Goal: Communication & Community: Answer question/provide support

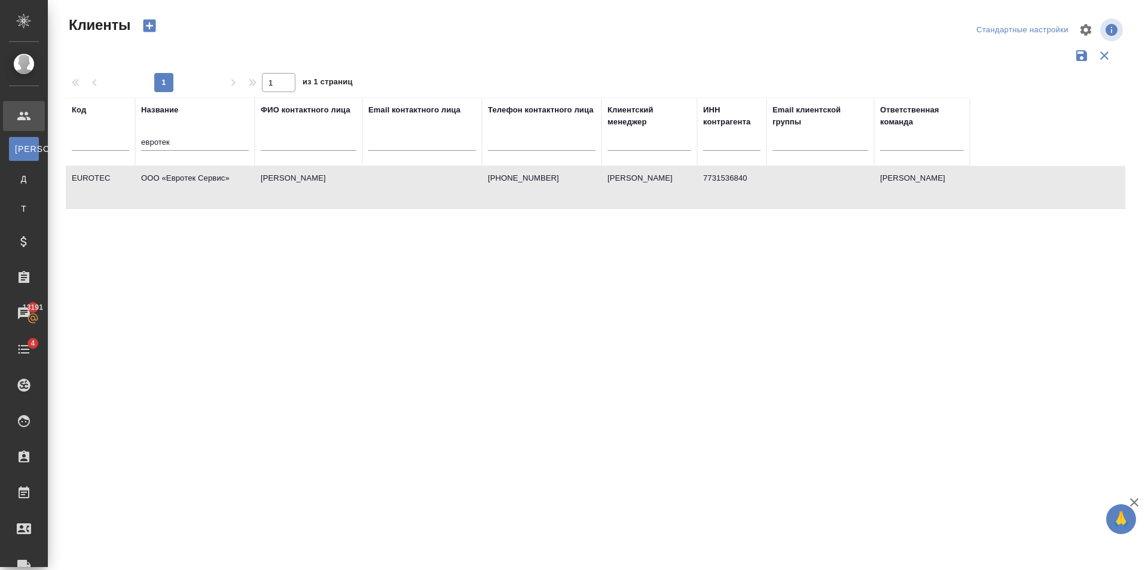
select select "RU"
drag, startPoint x: 204, startPoint y: 141, endPoint x: 417, endPoint y: 183, distance: 216.9
click at [29, 145] on div ".cls-1 fill:#fff; AWATERA Golubev Dmitry Клиенты К Клиенты Д Договоры Т Тендеры…" at bounding box center [574, 285] width 1148 height 570
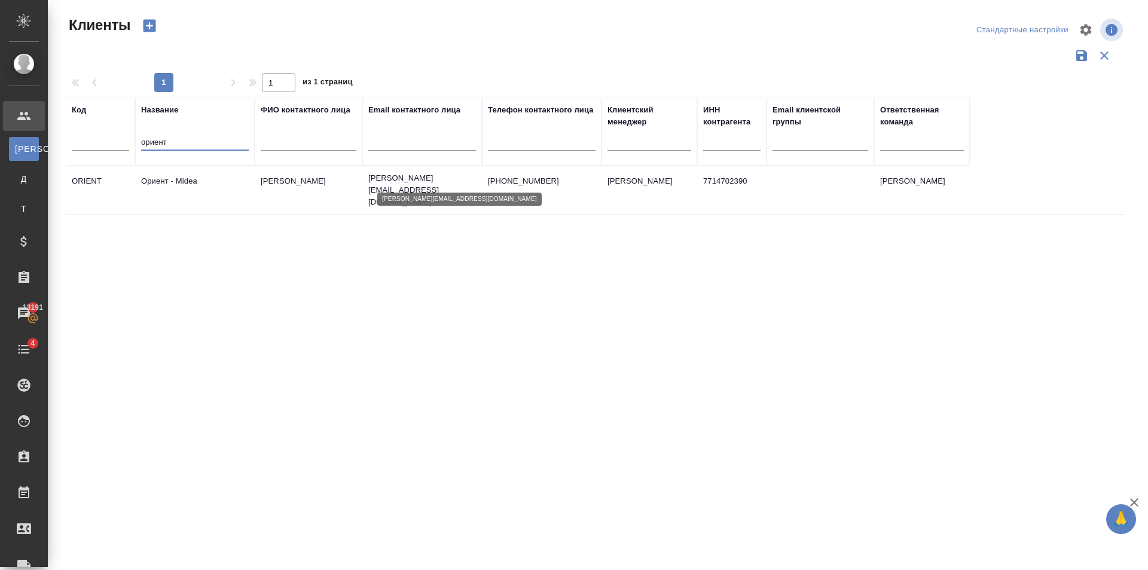
type input "ориент"
click at [456, 181] on p "irina.kalentyeva@midea.com" at bounding box center [422, 190] width 108 height 36
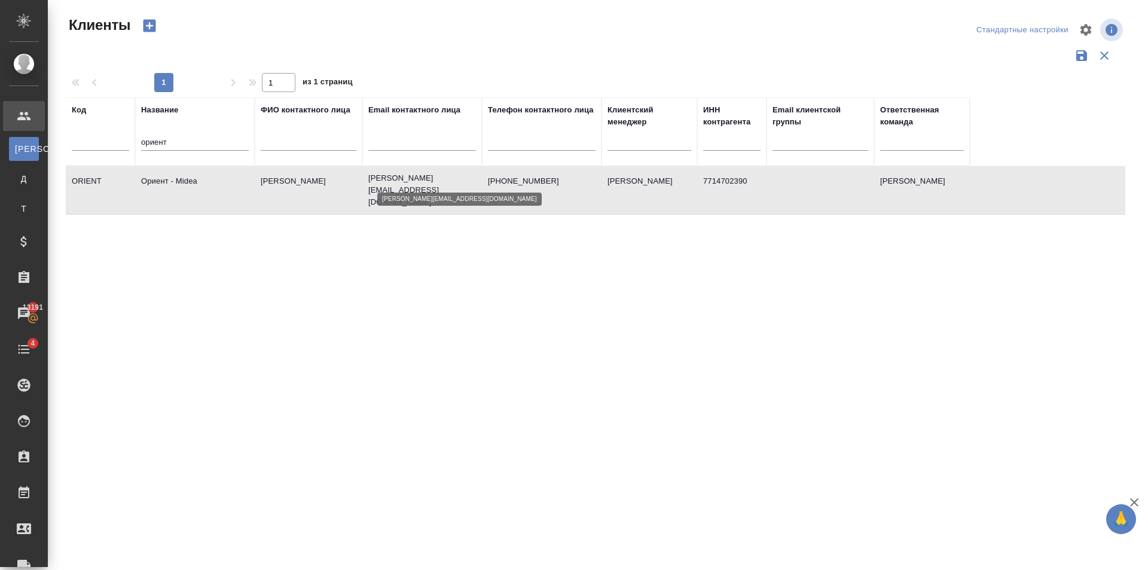
click at [456, 181] on p "irina.kalentyeva@midea.com" at bounding box center [422, 190] width 108 height 36
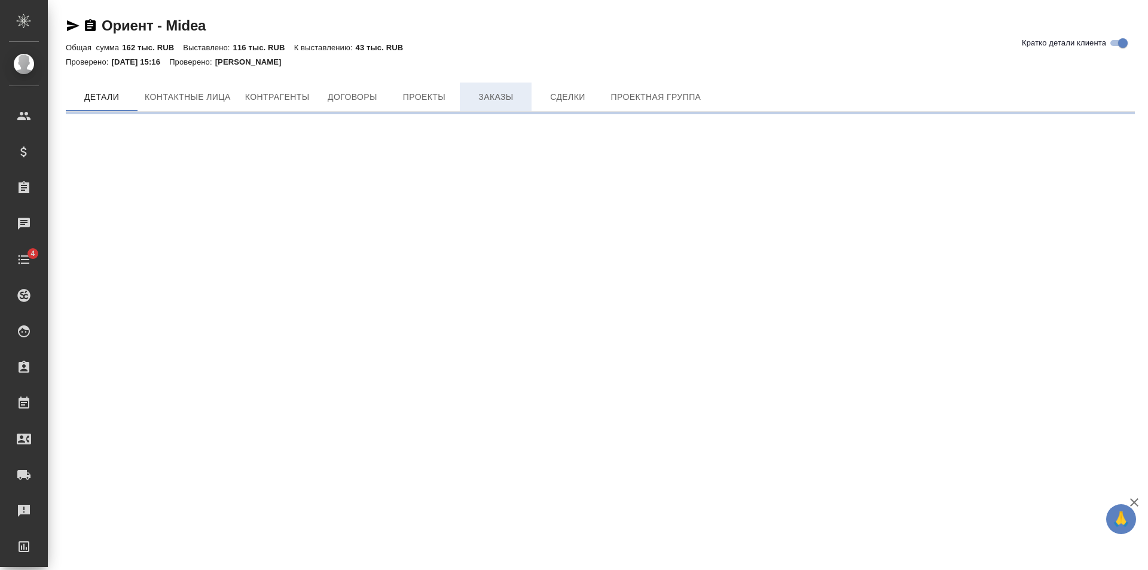
click at [476, 85] on button "Заказы" at bounding box center [496, 96] width 72 height 29
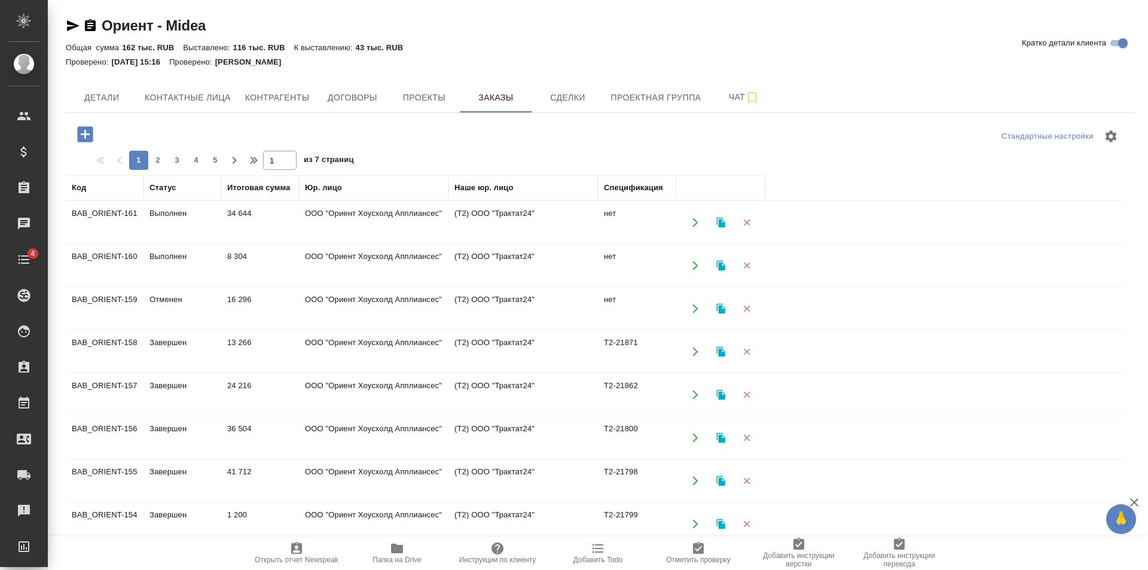
click at [330, 350] on td "ООО "Ориент Хоусхолд Апплиансес"" at bounding box center [373, 352] width 149 height 42
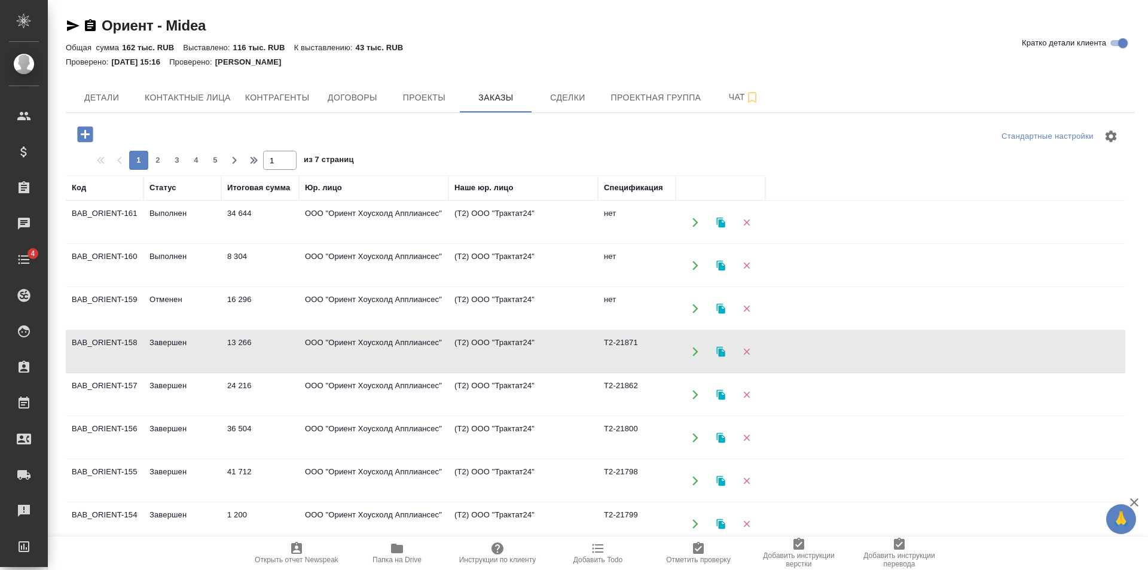
click at [330, 350] on td "ООО "Ориент Хоусхолд Апплиансес"" at bounding box center [373, 352] width 149 height 42
click at [389, 404] on td "ООО "Ориент Хоусхолд Апплиансес"" at bounding box center [373, 395] width 149 height 42
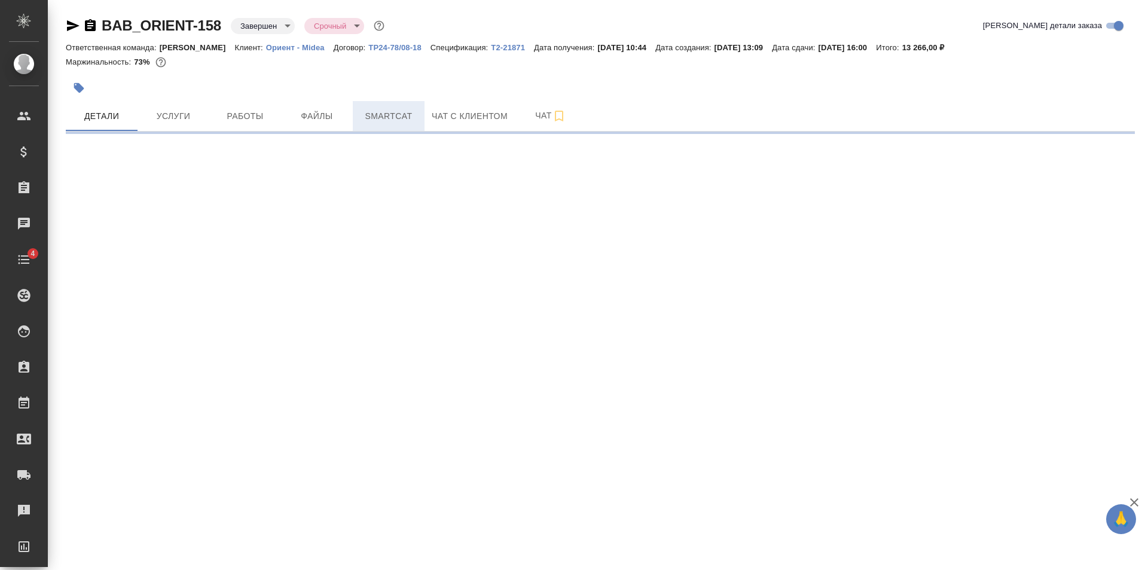
select select "RU"
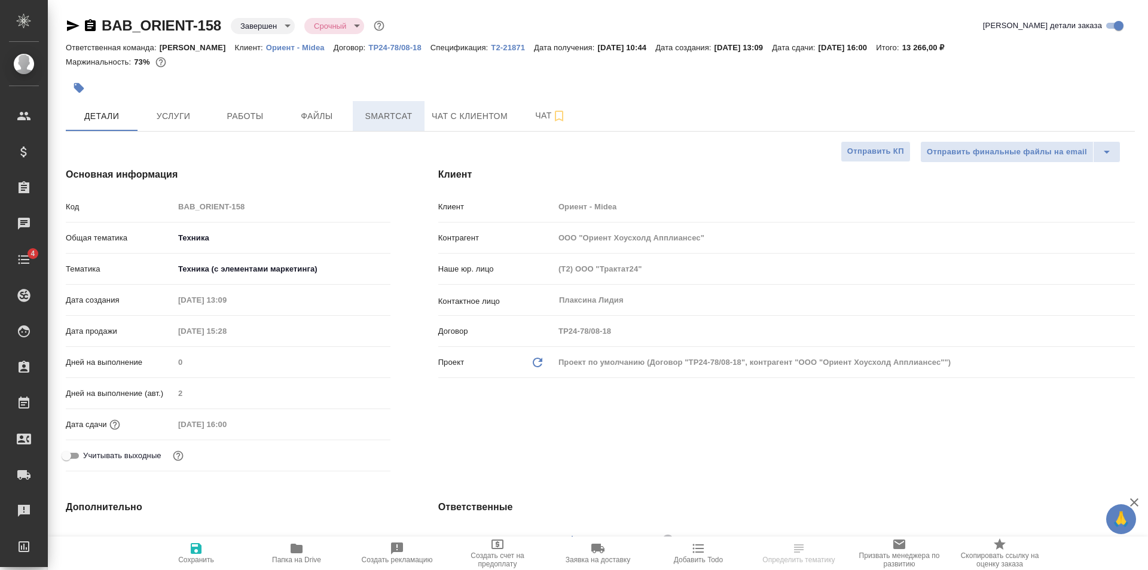
type textarea "x"
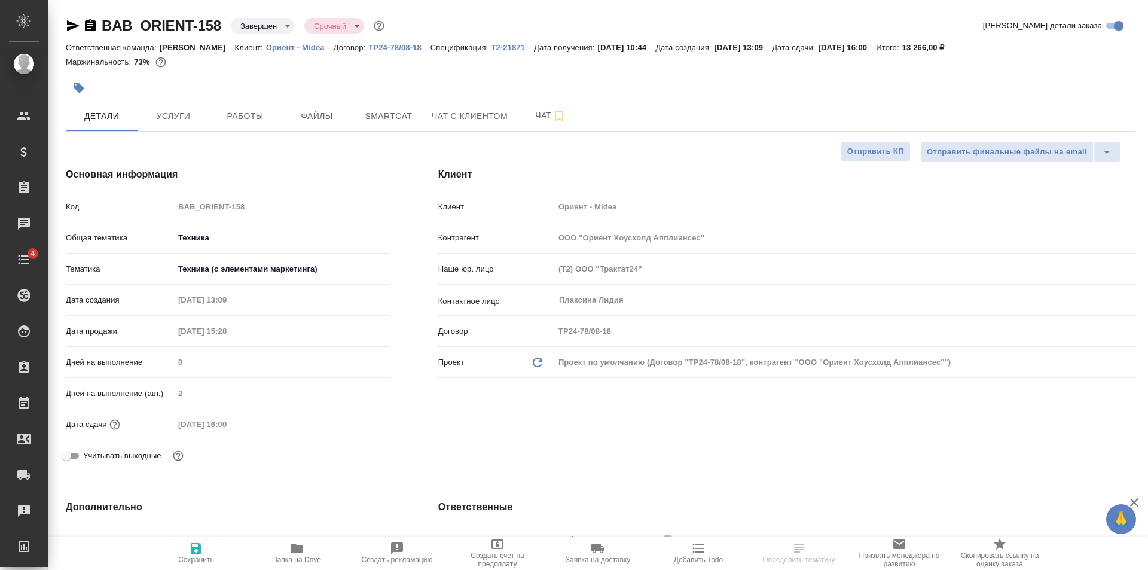
type textarea "x"
click at [491, 47] on p "Т2-21871" at bounding box center [512, 47] width 43 height 9
type textarea "x"
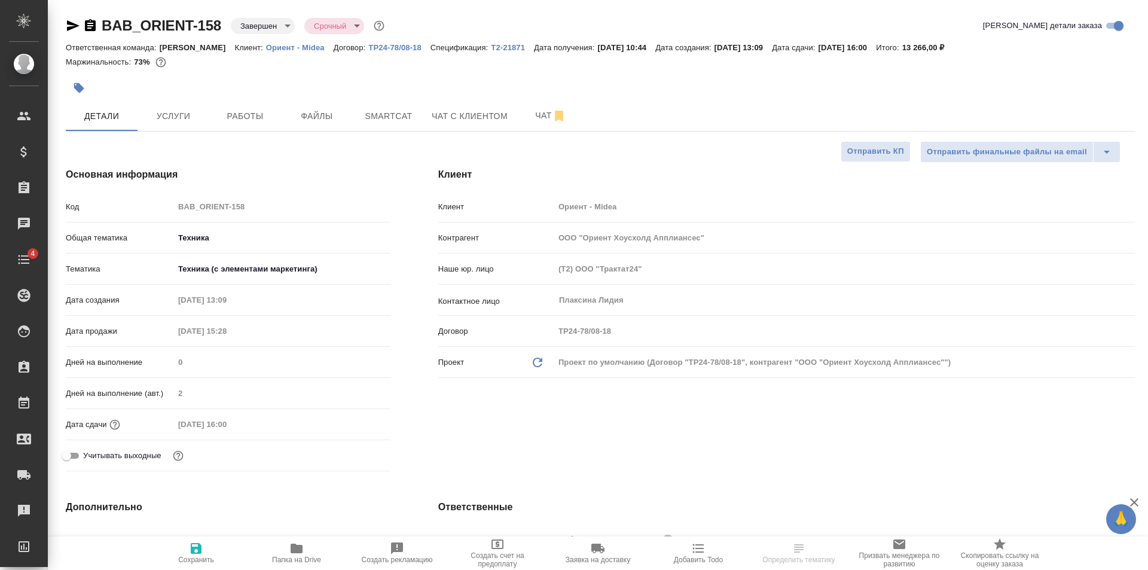
type textarea "x"
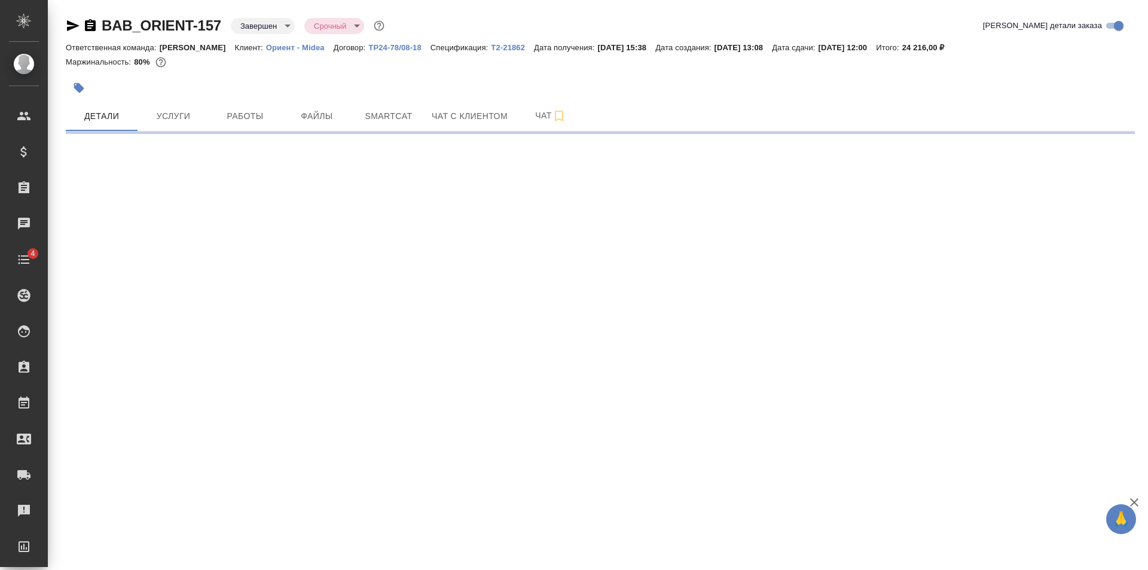
select select "RU"
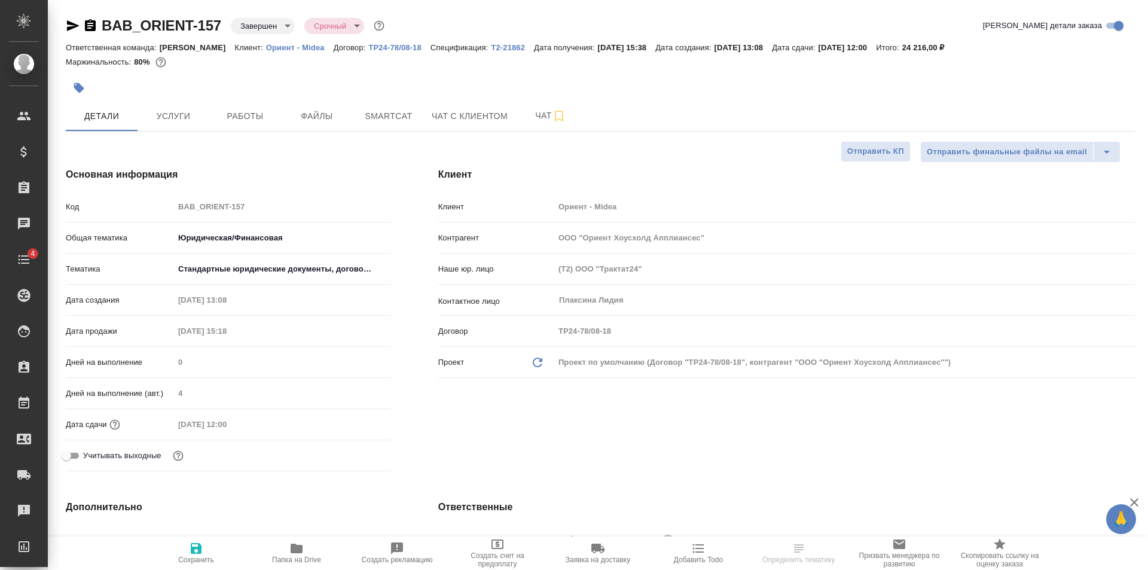
type textarea "x"
click at [506, 44] on p "Т2-21862" at bounding box center [512, 47] width 43 height 9
type textarea "x"
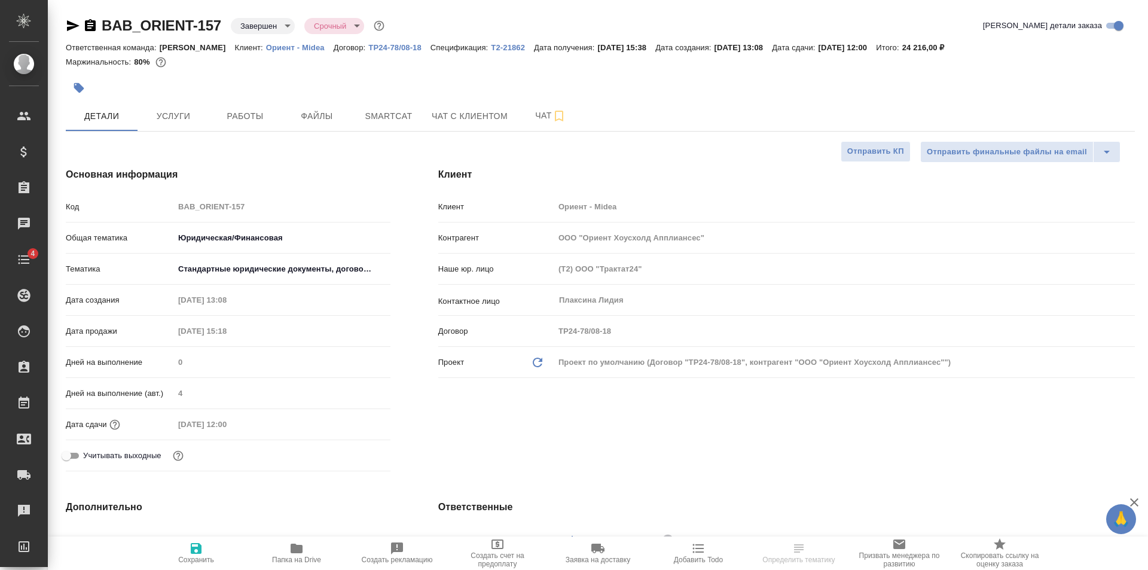
type textarea "x"
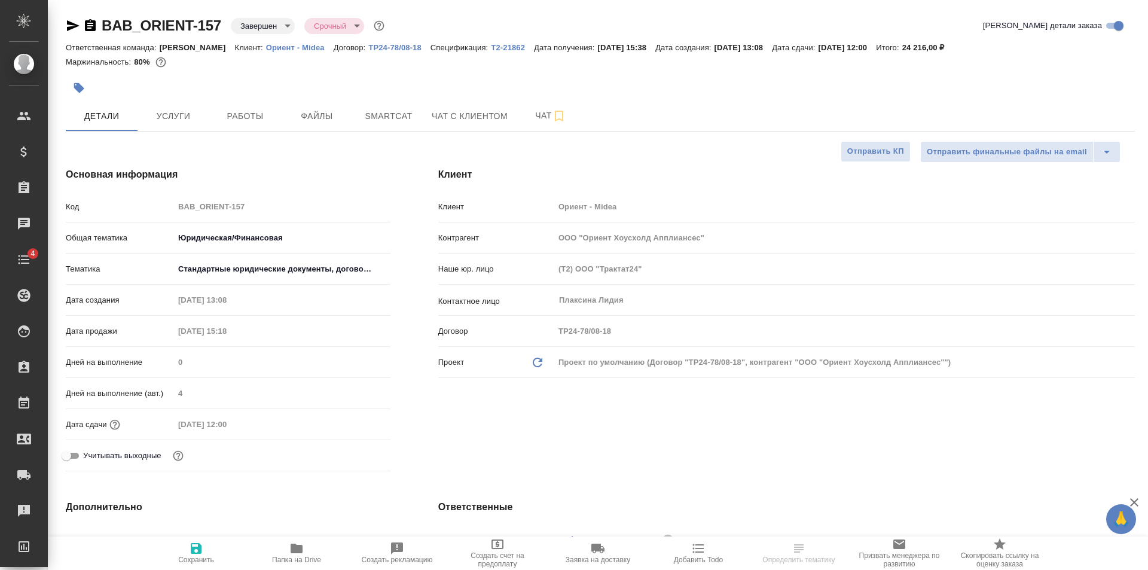
type textarea "x"
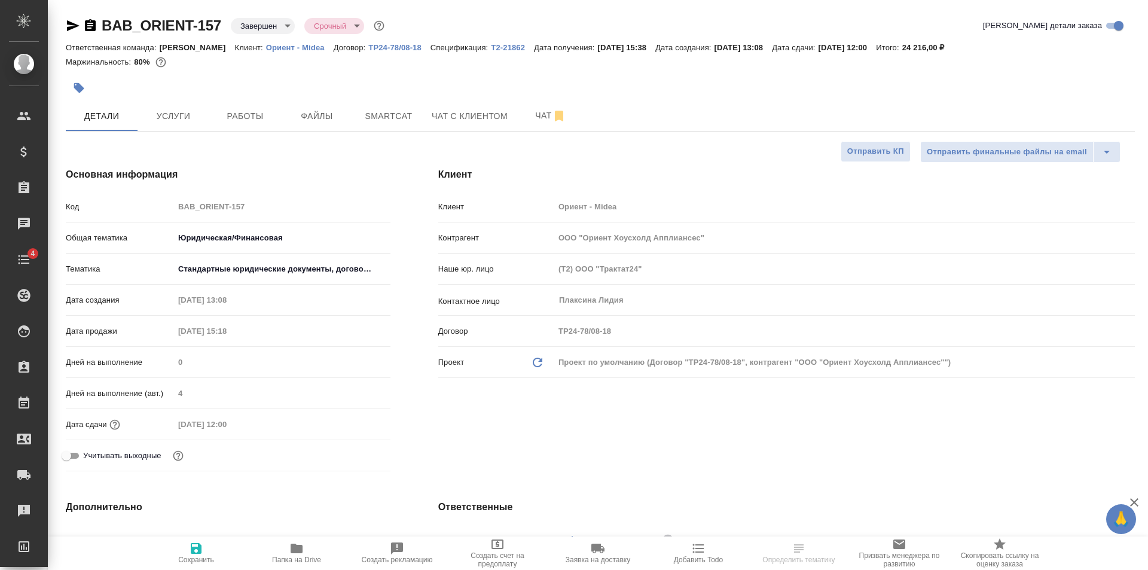
type textarea "x"
select select "RU"
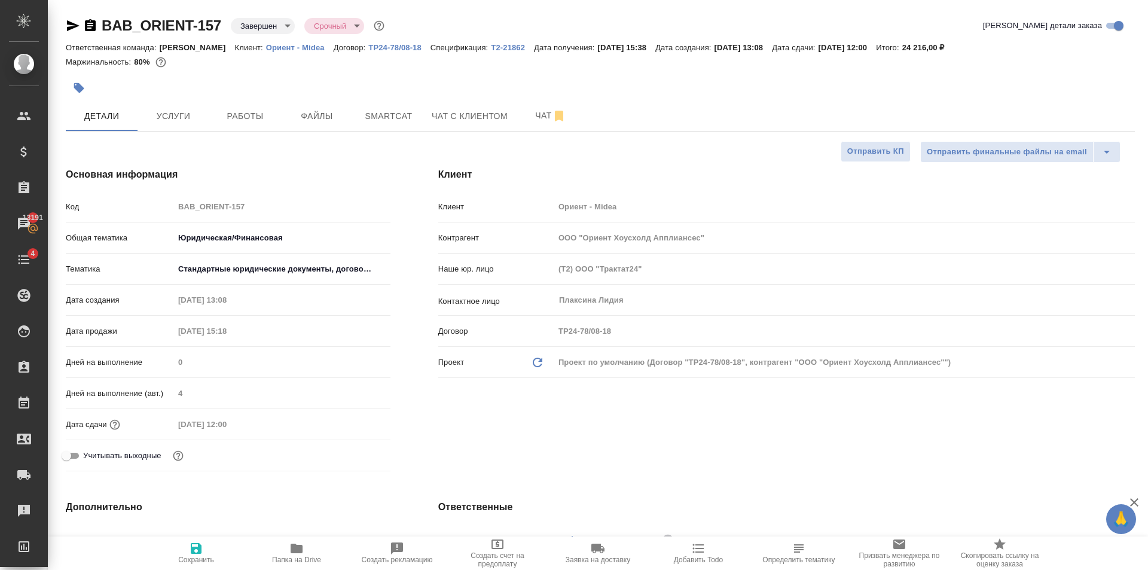
type textarea "x"
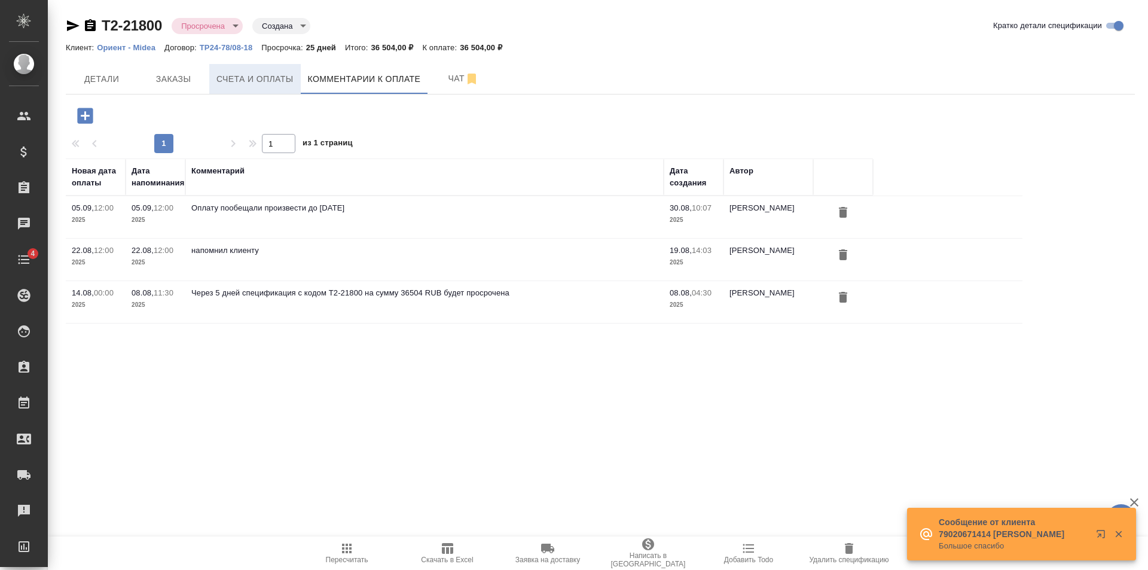
click at [274, 88] on button "Счета и оплаты" at bounding box center [254, 79] width 91 height 30
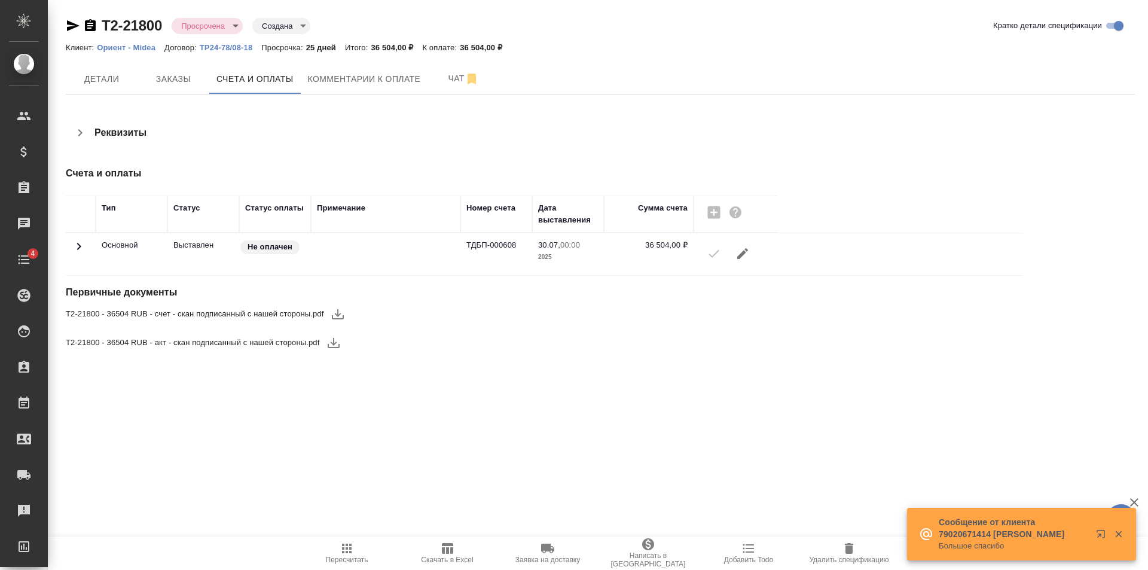
click at [349, 87] on button "Комментарии к оплате" at bounding box center [364, 79] width 127 height 30
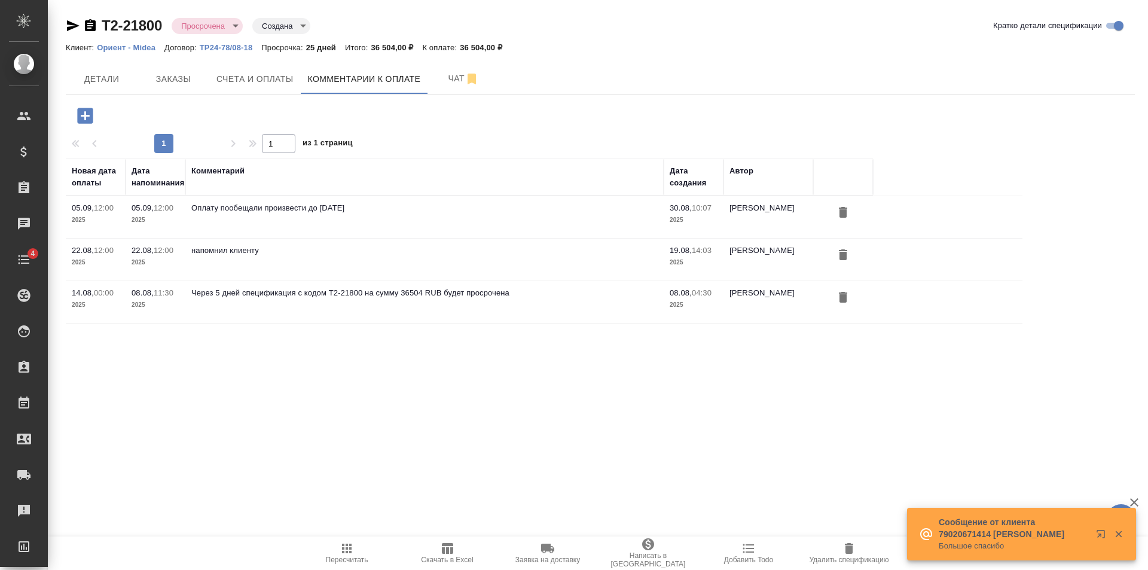
click at [91, 110] on icon "button" at bounding box center [85, 116] width 16 height 16
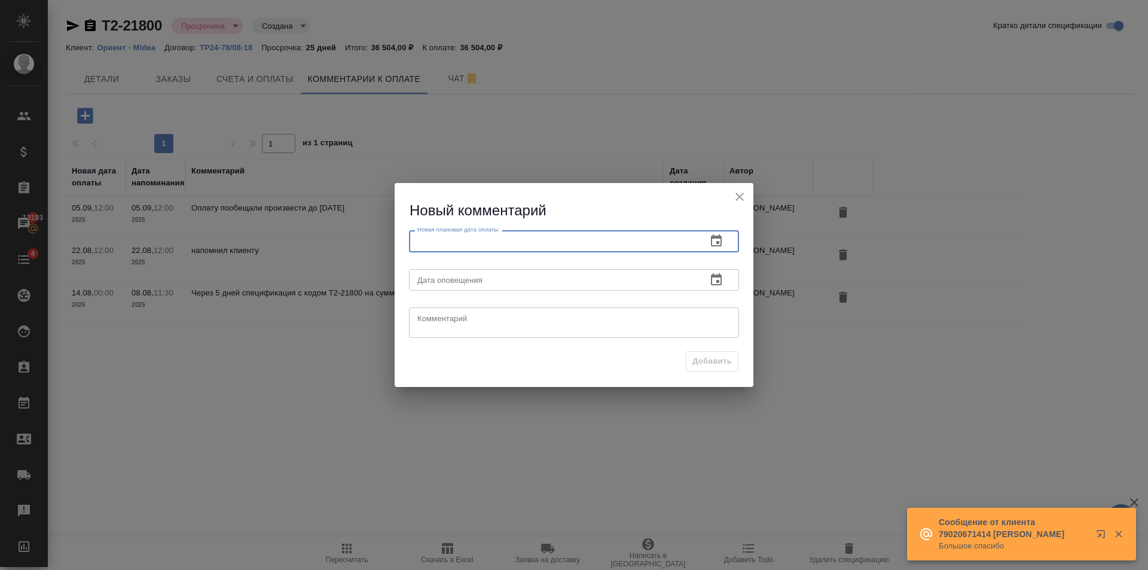
click at [536, 249] on input "text" at bounding box center [553, 241] width 288 height 22
click at [716, 238] on icon "button" at bounding box center [716, 240] width 11 height 12
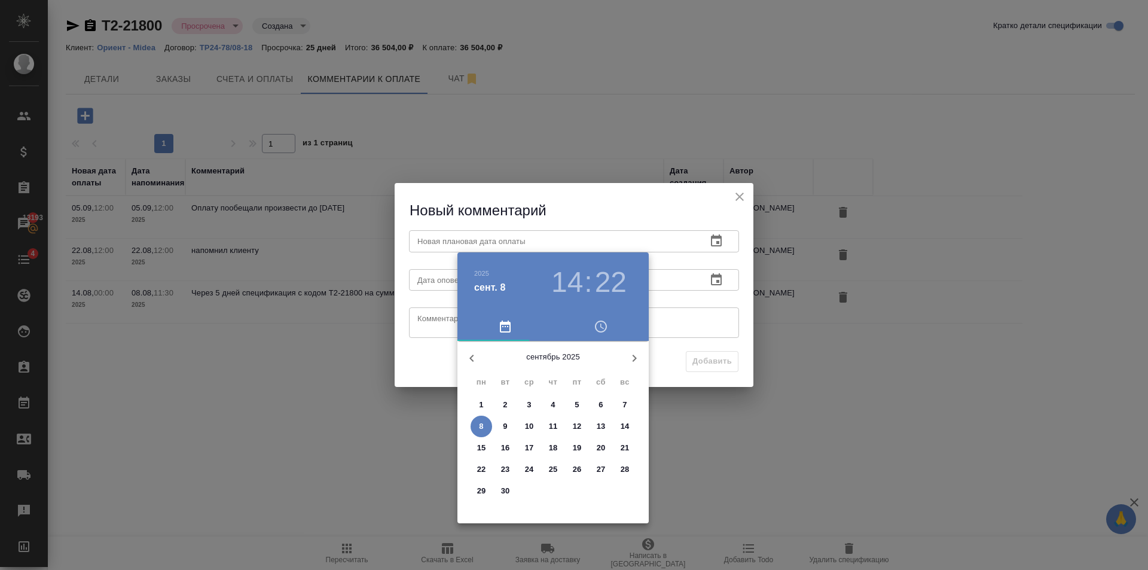
click at [574, 424] on p "12" at bounding box center [577, 426] width 9 height 12
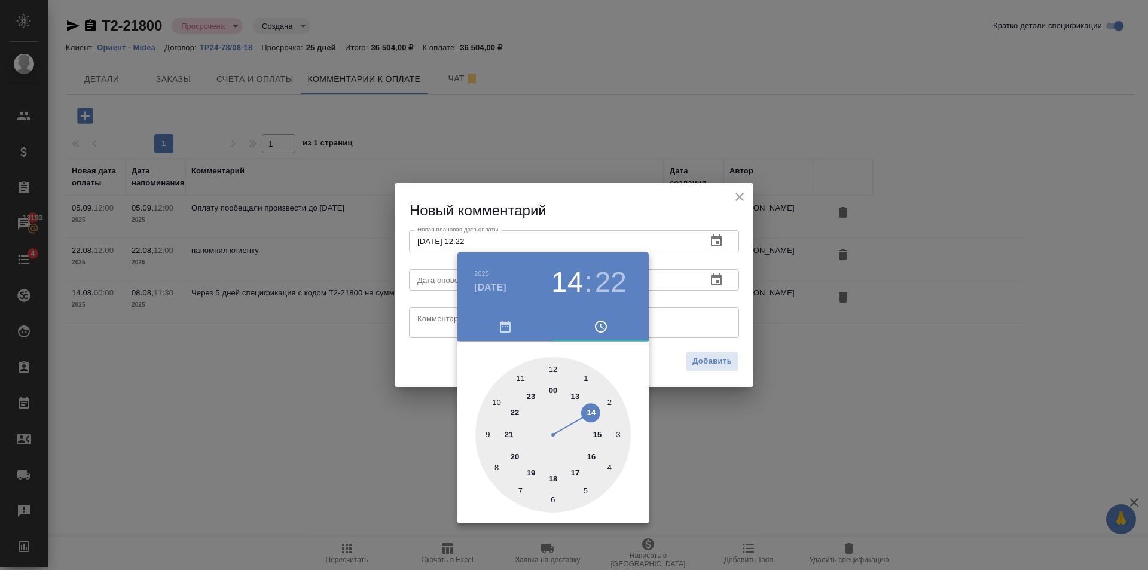
click at [553, 365] on div at bounding box center [552, 434] width 155 height 155
type input "[DATE] 12:00"
click at [436, 359] on div at bounding box center [574, 285] width 1148 height 570
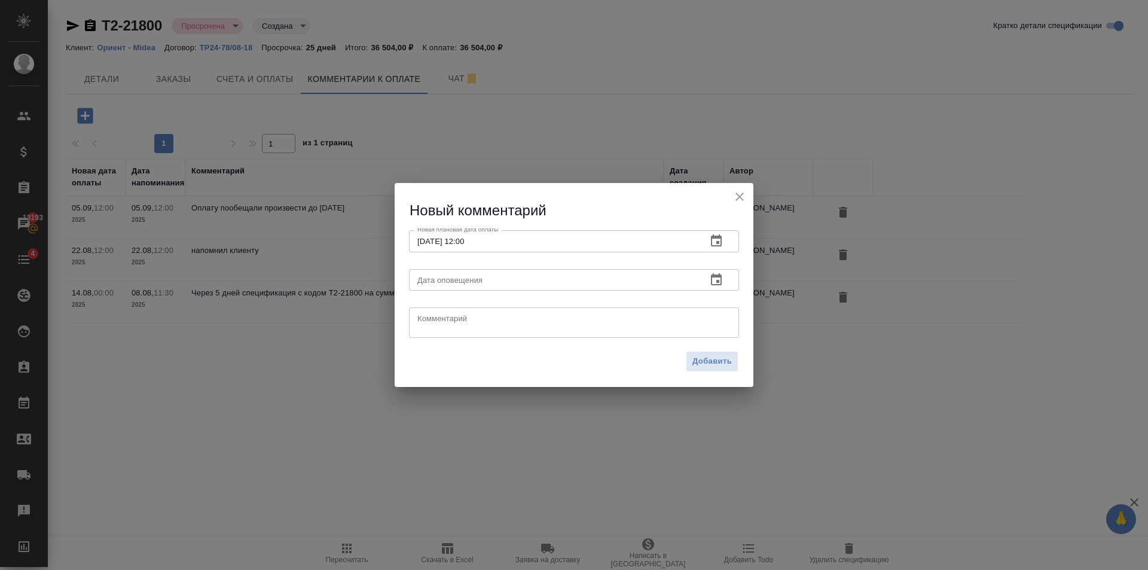
click at [717, 274] on icon "button" at bounding box center [716, 280] width 14 height 14
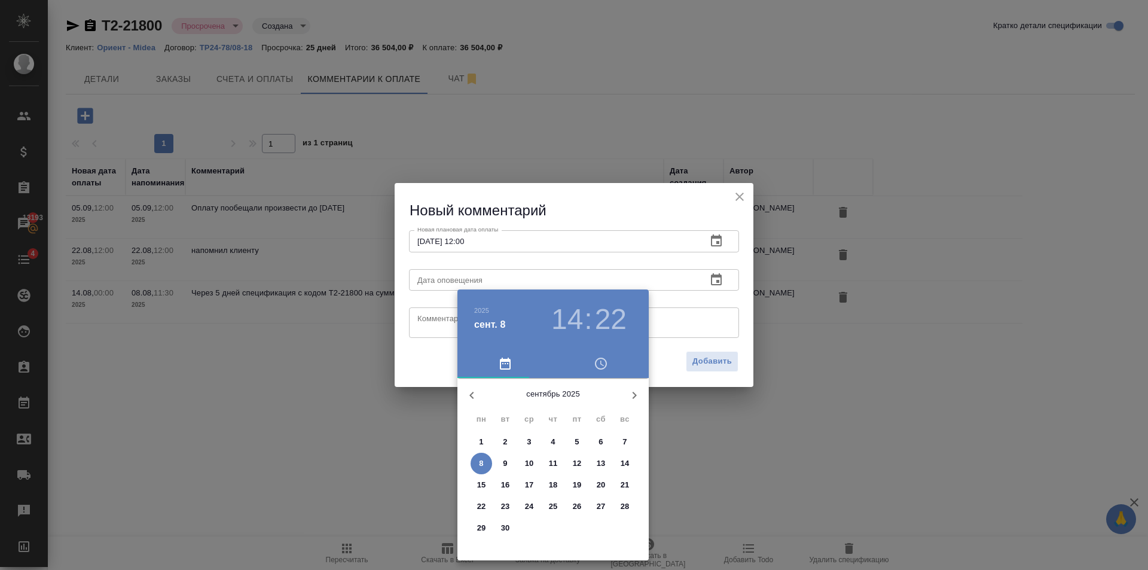
click at [576, 466] on p "12" at bounding box center [577, 463] width 9 height 12
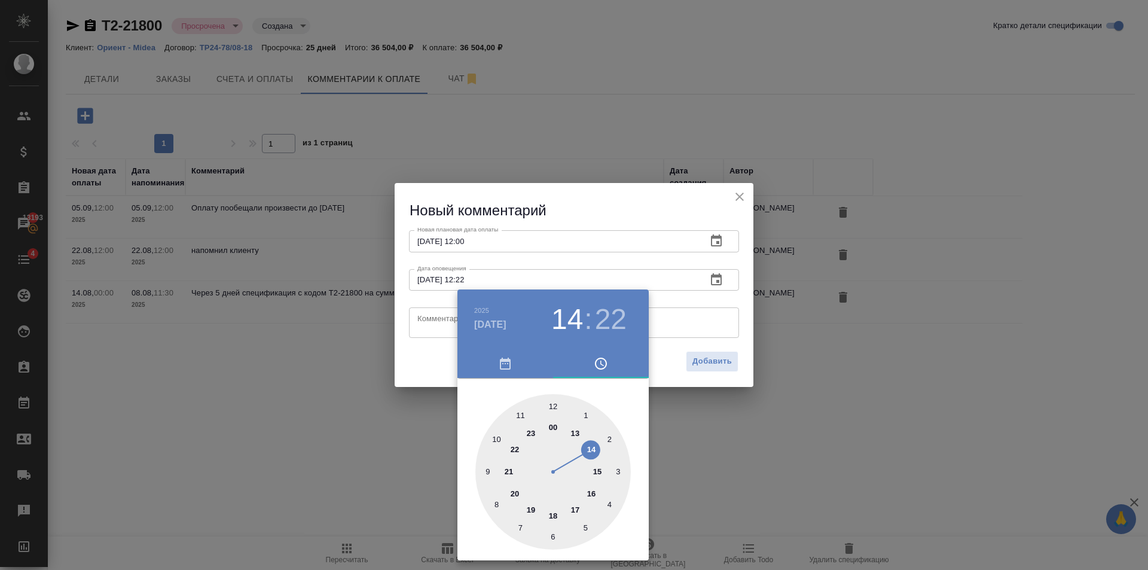
click at [550, 405] on div at bounding box center [552, 471] width 155 height 155
type input "[DATE] 12:00"
click at [552, 407] on div at bounding box center [552, 471] width 155 height 155
drag, startPoint x: 437, startPoint y: 367, endPoint x: 441, endPoint y: 320, distance: 47.4
click at [437, 366] on div at bounding box center [574, 285] width 1148 height 570
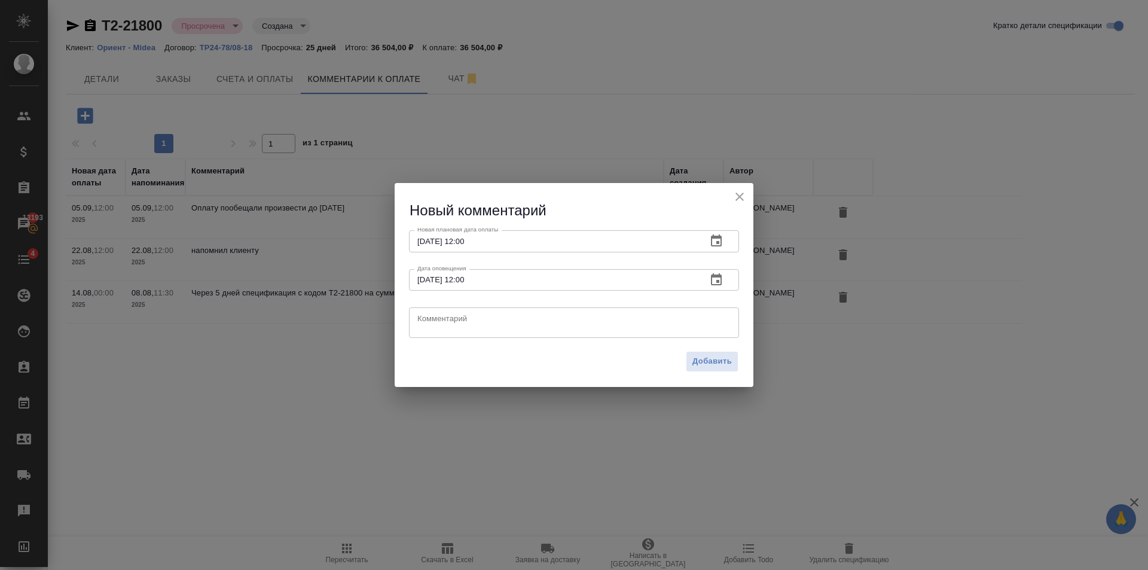
click at [445, 316] on div "[DATE] 12 : 00 00 05 10 15 20 25 30 35 40 45 50 55" at bounding box center [574, 285] width 1148 height 570
click at [450, 317] on textarea at bounding box center [573, 323] width 313 height 18
type textarea "Уточнил у клиента причину задержки, жду ответ"
click at [720, 372] on div "Добавить" at bounding box center [574, 366] width 359 height 42
click at [719, 367] on span "Добавить" at bounding box center [711, 362] width 39 height 14
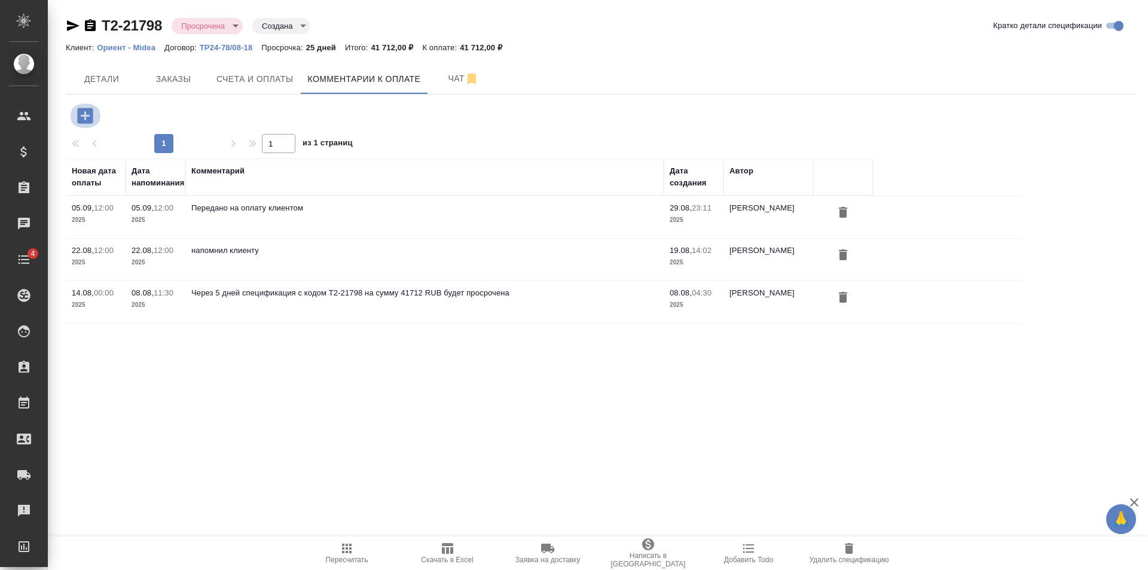
click at [81, 105] on icon "button" at bounding box center [85, 115] width 21 height 21
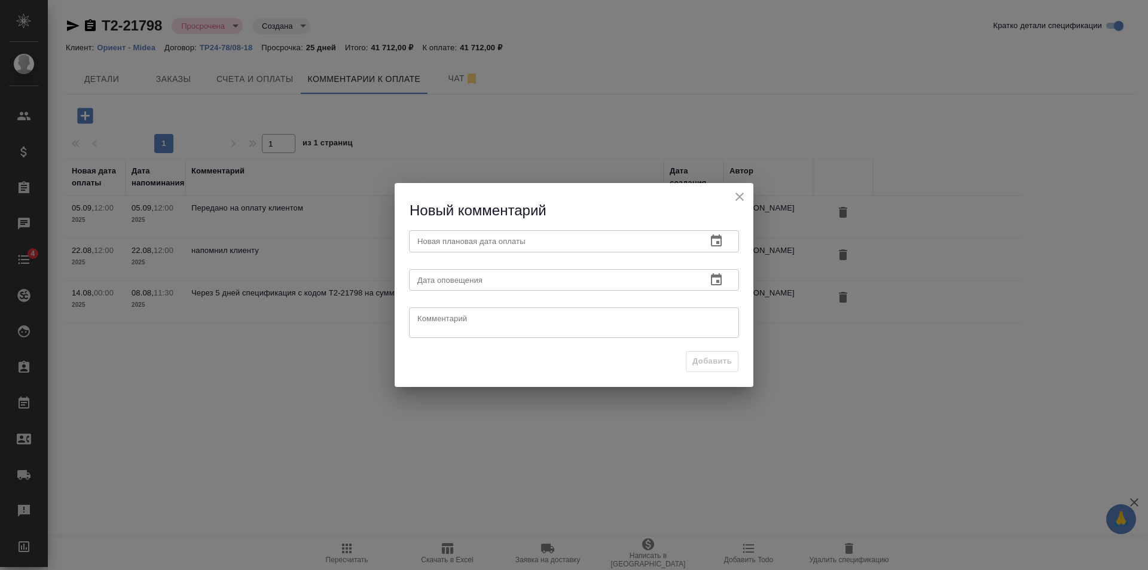
click at [718, 238] on icon "button" at bounding box center [716, 240] width 11 height 12
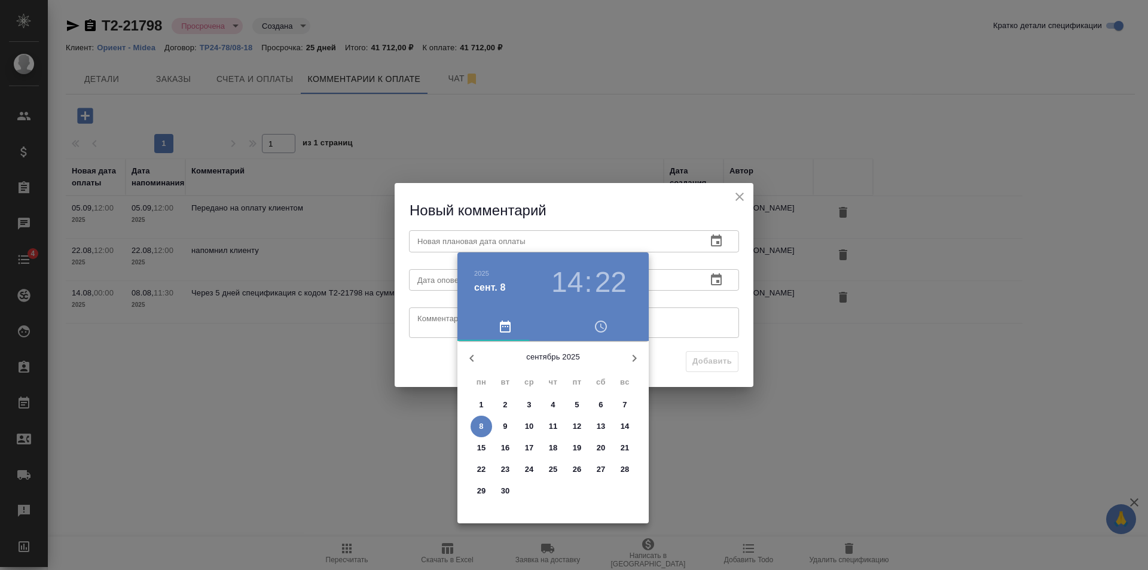
click at [579, 431] on p "12" at bounding box center [577, 426] width 9 height 12
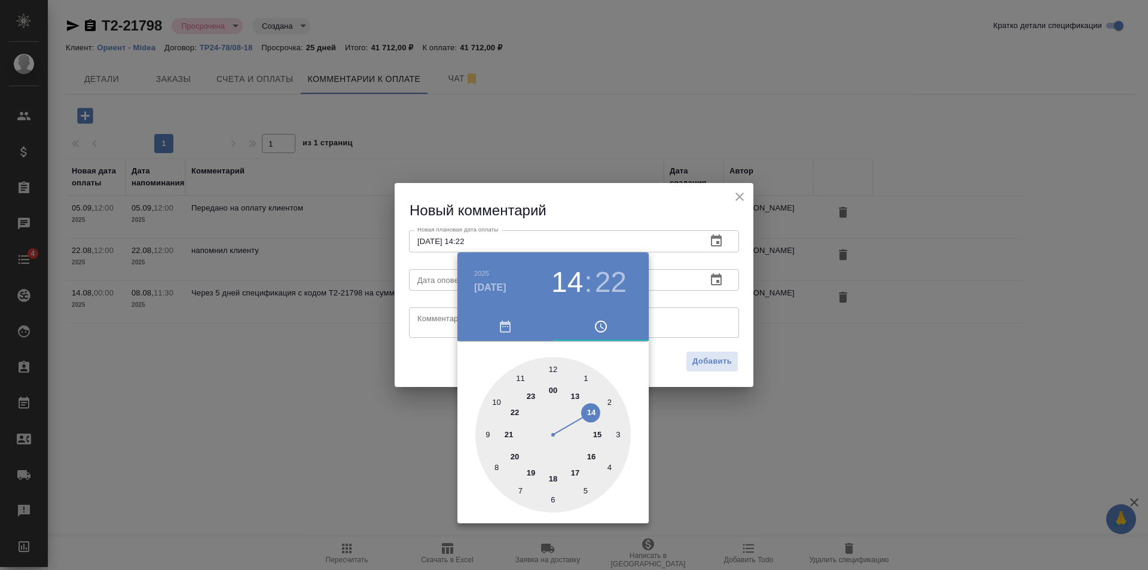
click at [555, 371] on div at bounding box center [552, 434] width 155 height 155
type input "[DATE] 12:00"
click at [723, 289] on div at bounding box center [574, 285] width 1148 height 570
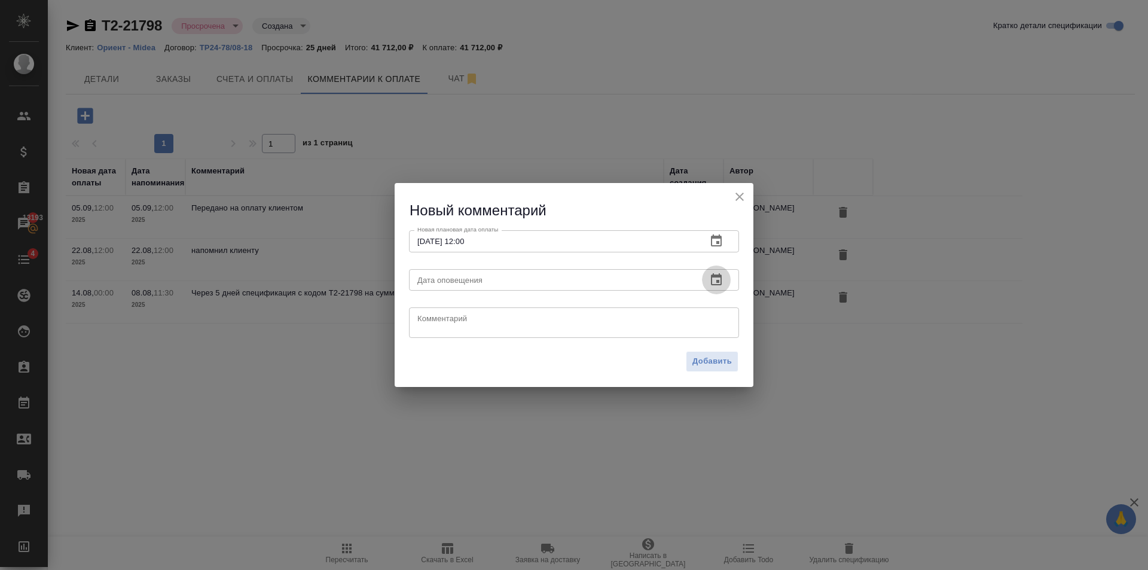
click at [716, 283] on icon "button" at bounding box center [716, 280] width 14 height 14
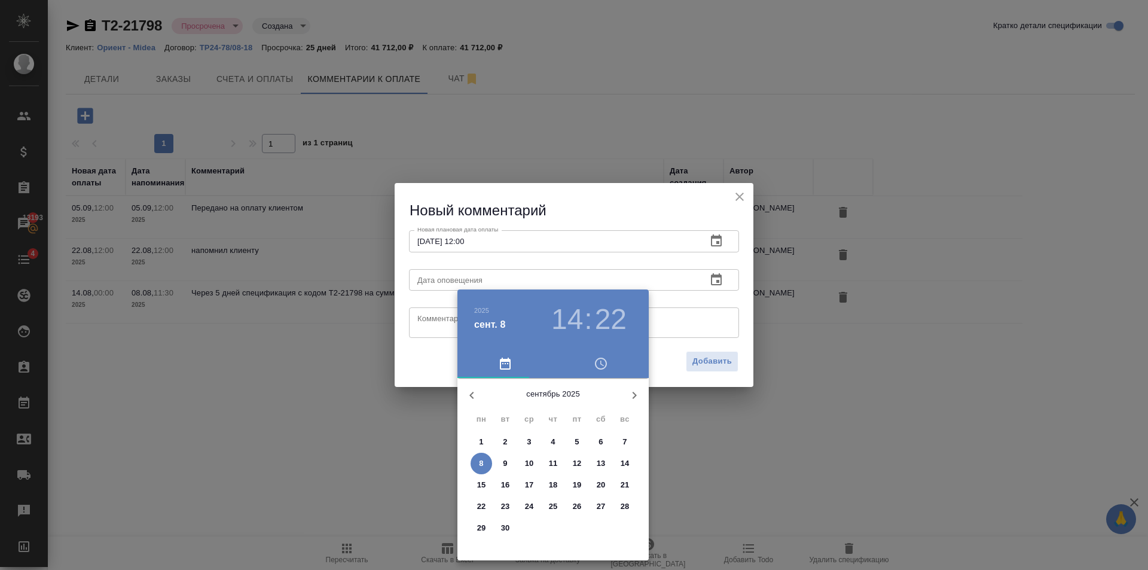
click at [578, 460] on p "12" at bounding box center [577, 463] width 9 height 12
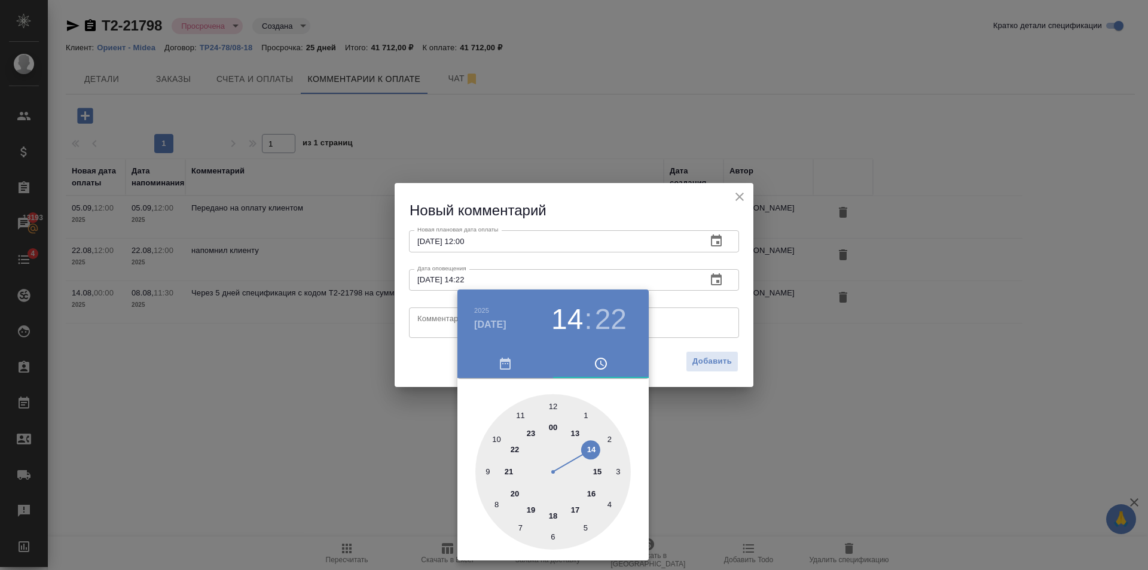
click at [555, 405] on div at bounding box center [552, 471] width 155 height 155
type input "[DATE] 12:00"
click at [436, 361] on div at bounding box center [574, 285] width 1148 height 570
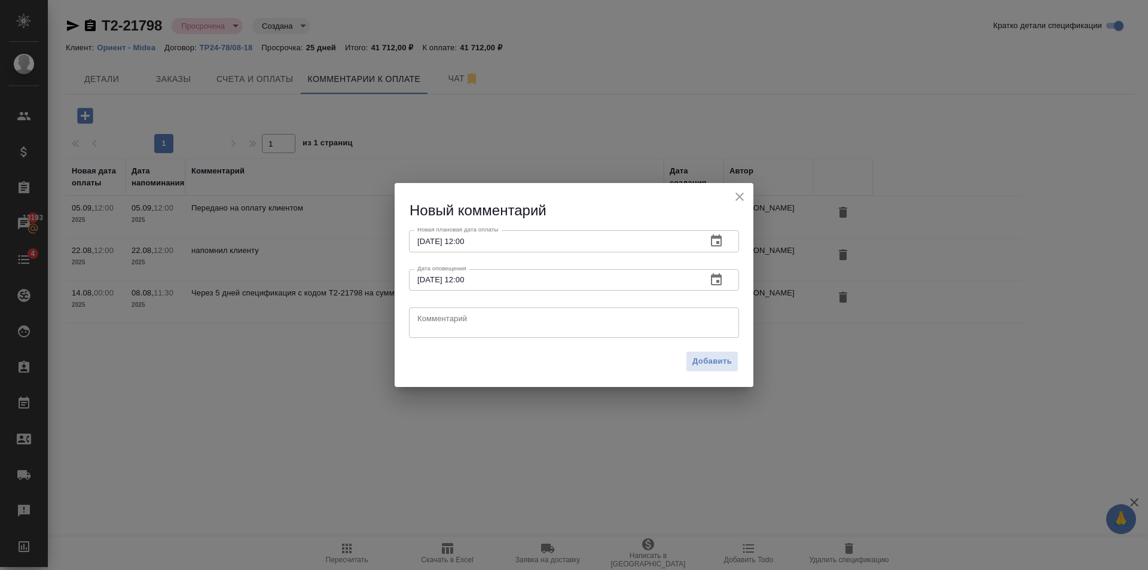
click at [451, 325] on textarea at bounding box center [573, 323] width 313 height 18
click at [451, 321] on textarea at bounding box center [573, 323] width 313 height 18
type textarea "\"
type textarea "Уточнил у клиента причину задержки. Жду ответ"
click at [697, 358] on span "Добавить" at bounding box center [711, 362] width 39 height 14
